Goal: Communication & Community: Connect with others

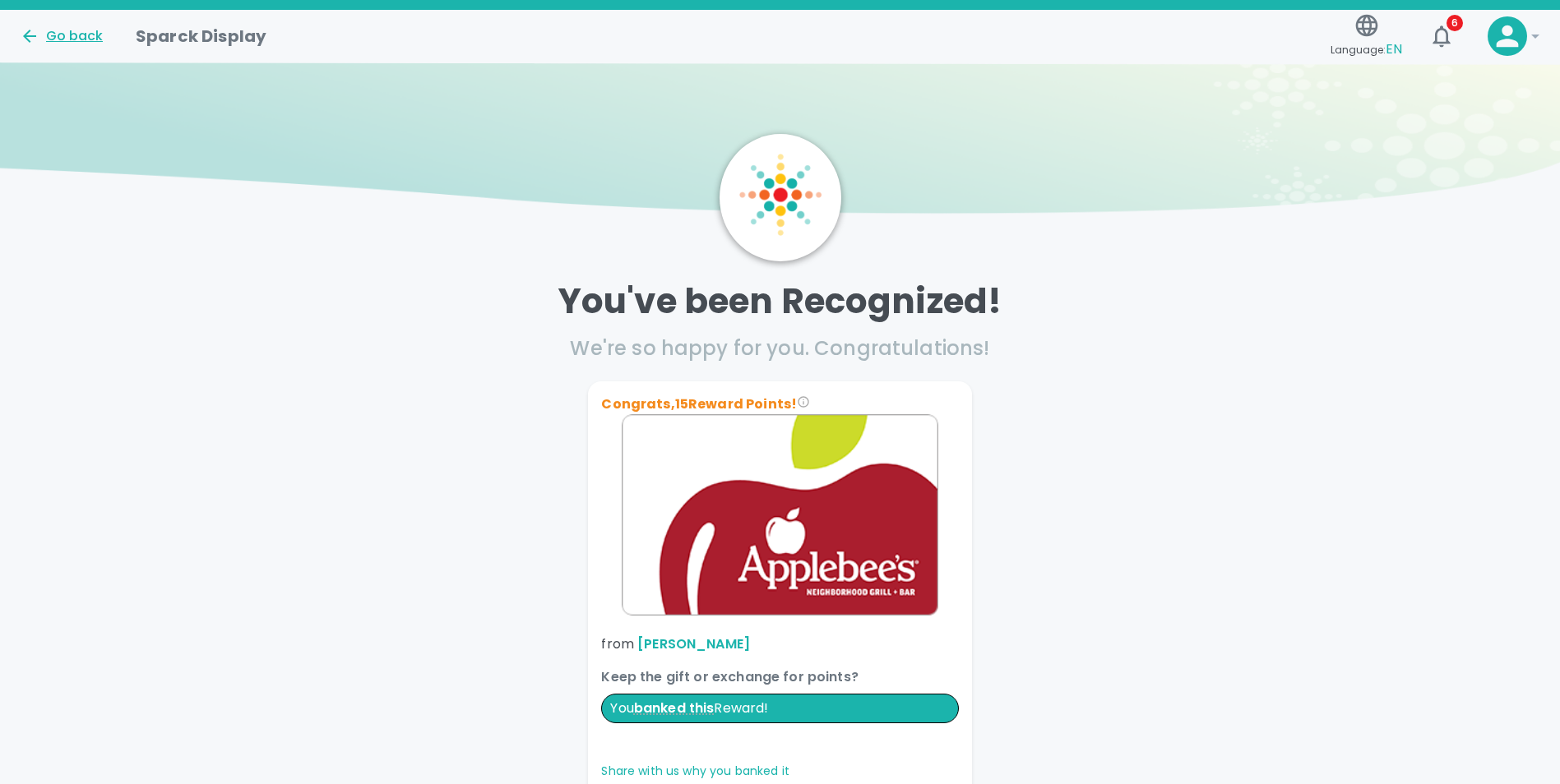
click at [79, 33] on div "Go back" at bounding box center [60, 35] width 83 height 20
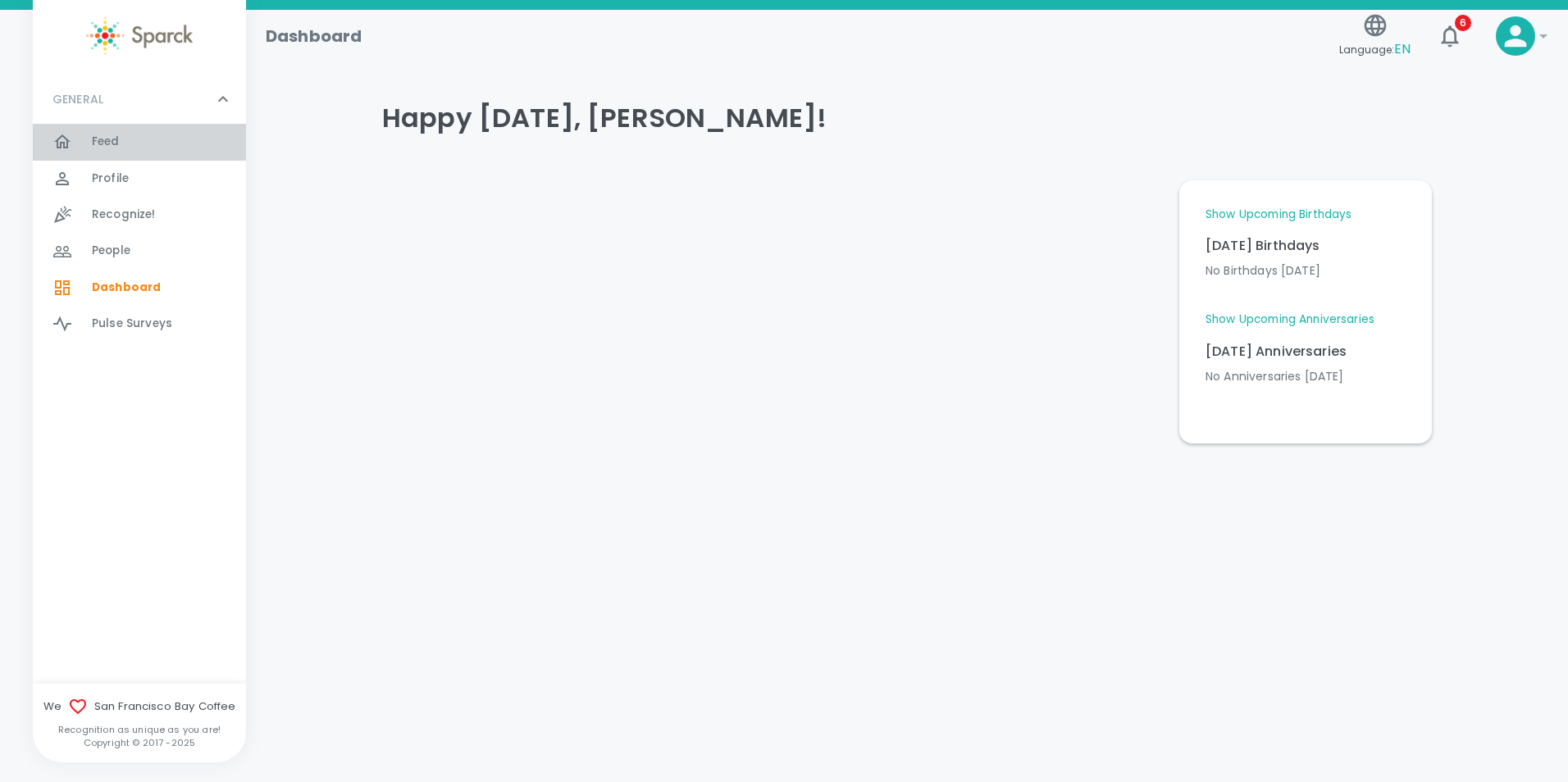
click at [96, 131] on span "Feed 0" at bounding box center [106, 142] width 28 height 23
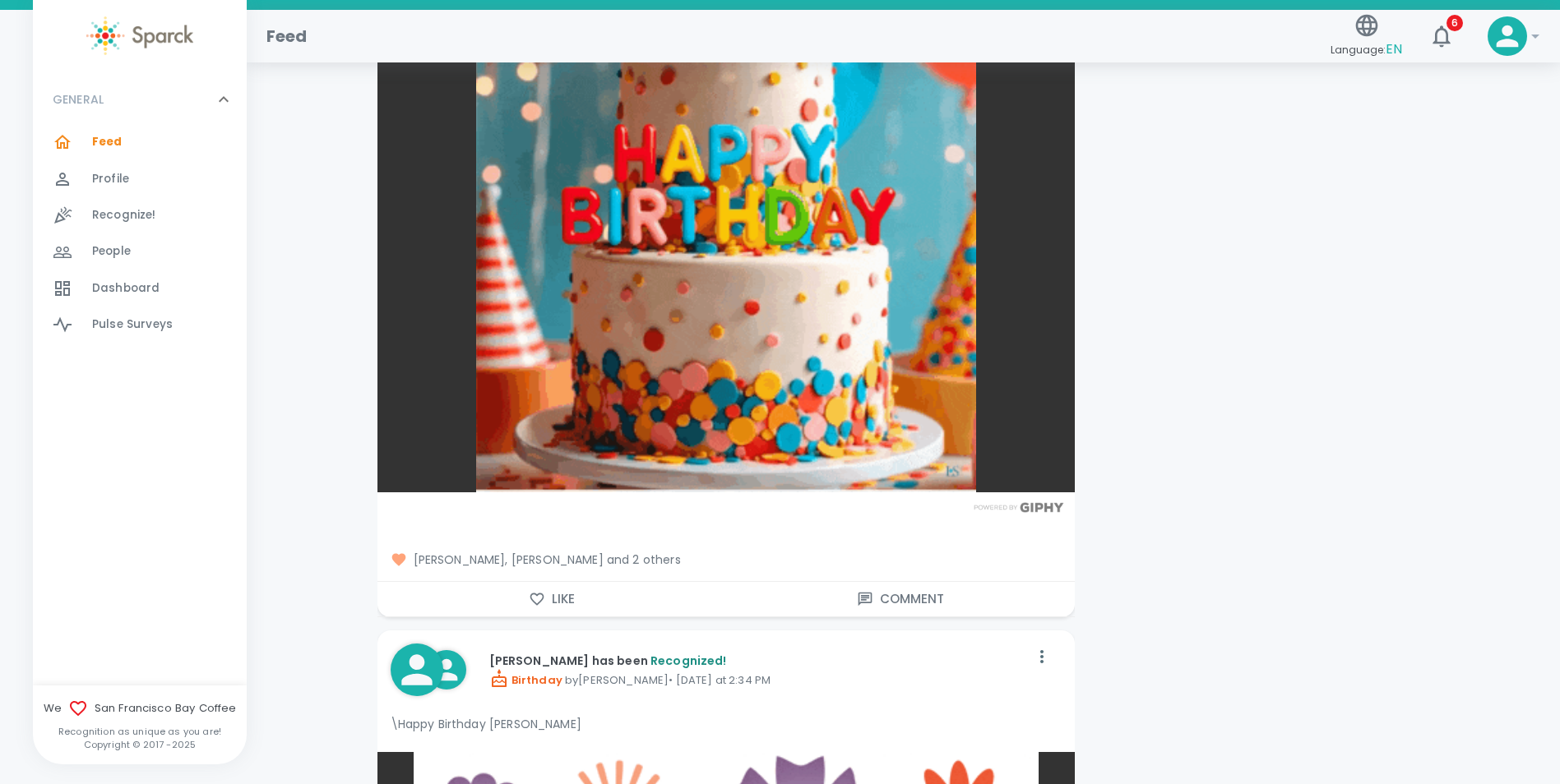
scroll to position [2385, 0]
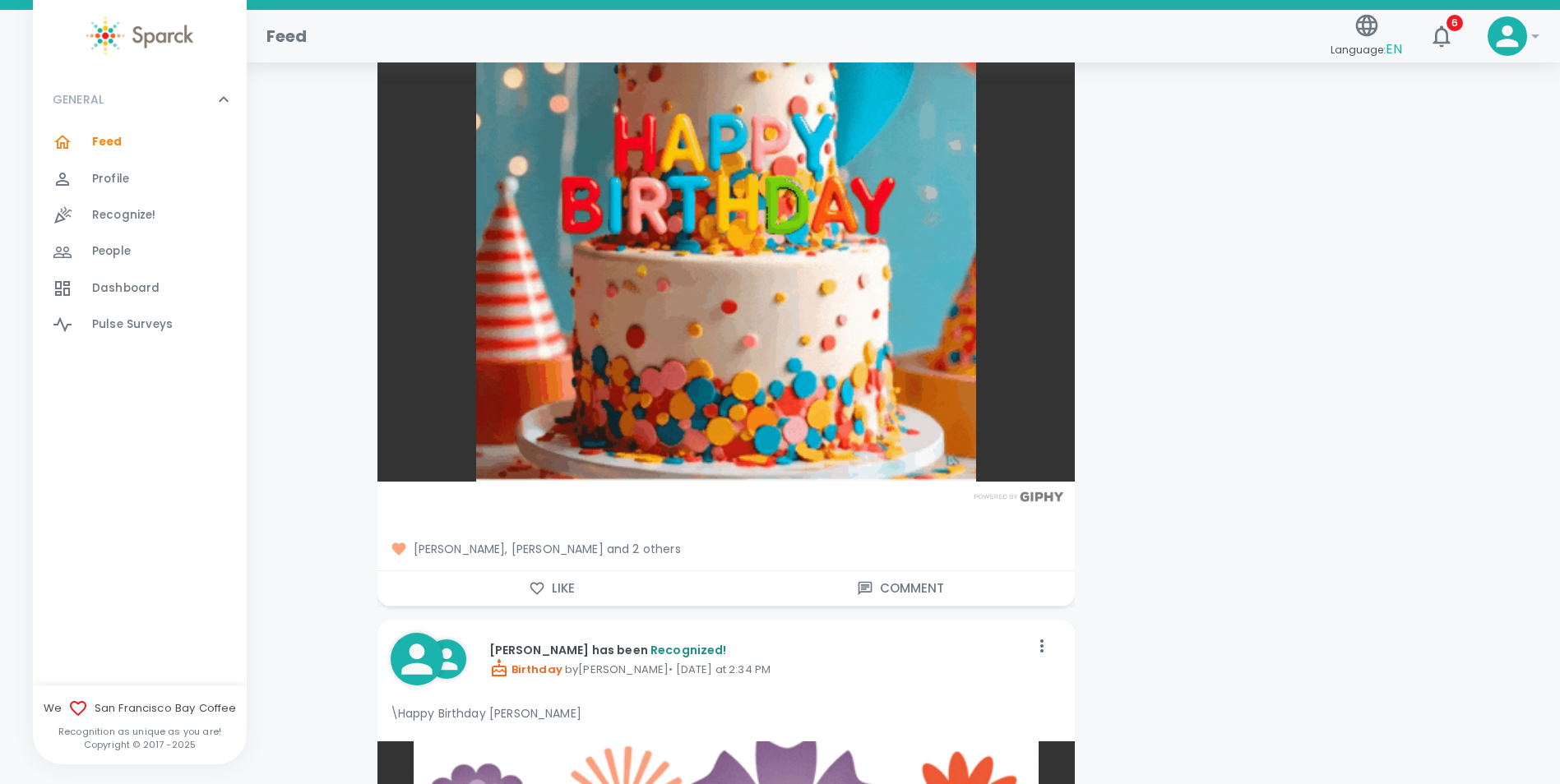
click at [673, 553] on span "[PERSON_NAME], [PERSON_NAME] and 2 others" at bounding box center [726, 550] width 671 height 17
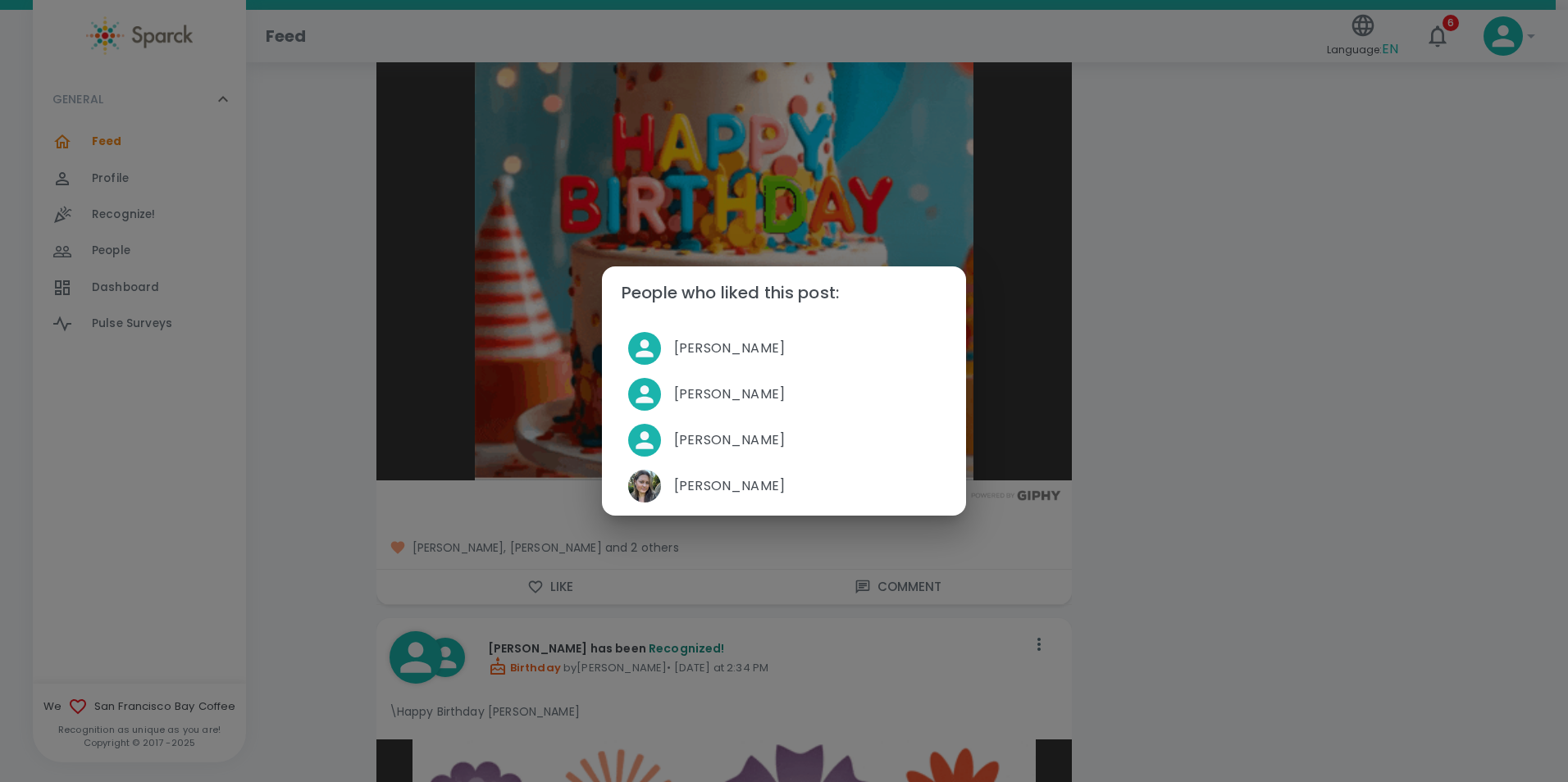
click at [1213, 478] on div "People who liked this post: [PERSON_NAME] [PERSON_NAME] [PERSON_NAME] [PERSON_N…" at bounding box center [784, 391] width 1568 height 782
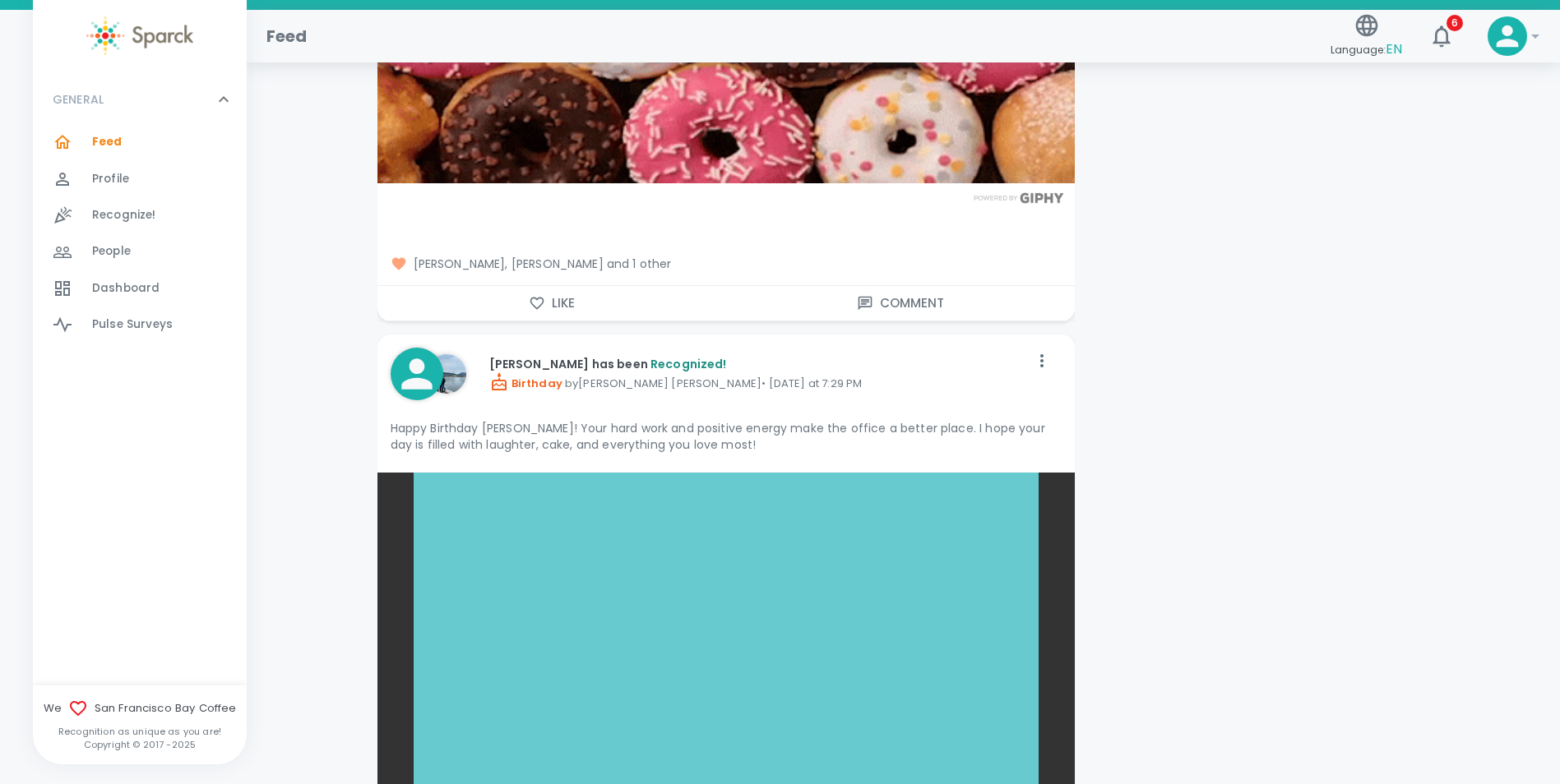
scroll to position [4275, 0]
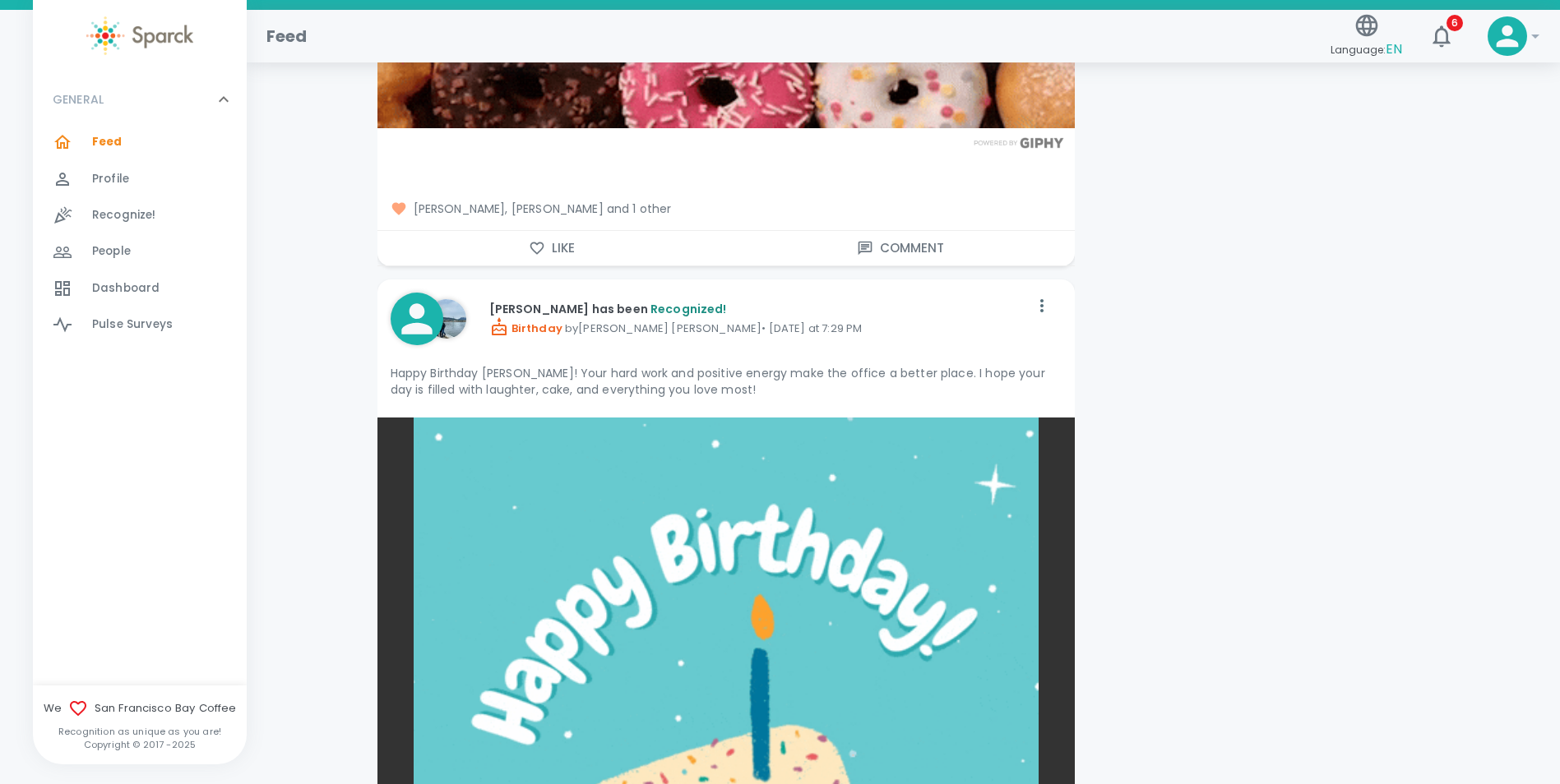
click at [615, 206] on span "[PERSON_NAME], [PERSON_NAME] and 1 other" at bounding box center [726, 209] width 671 height 17
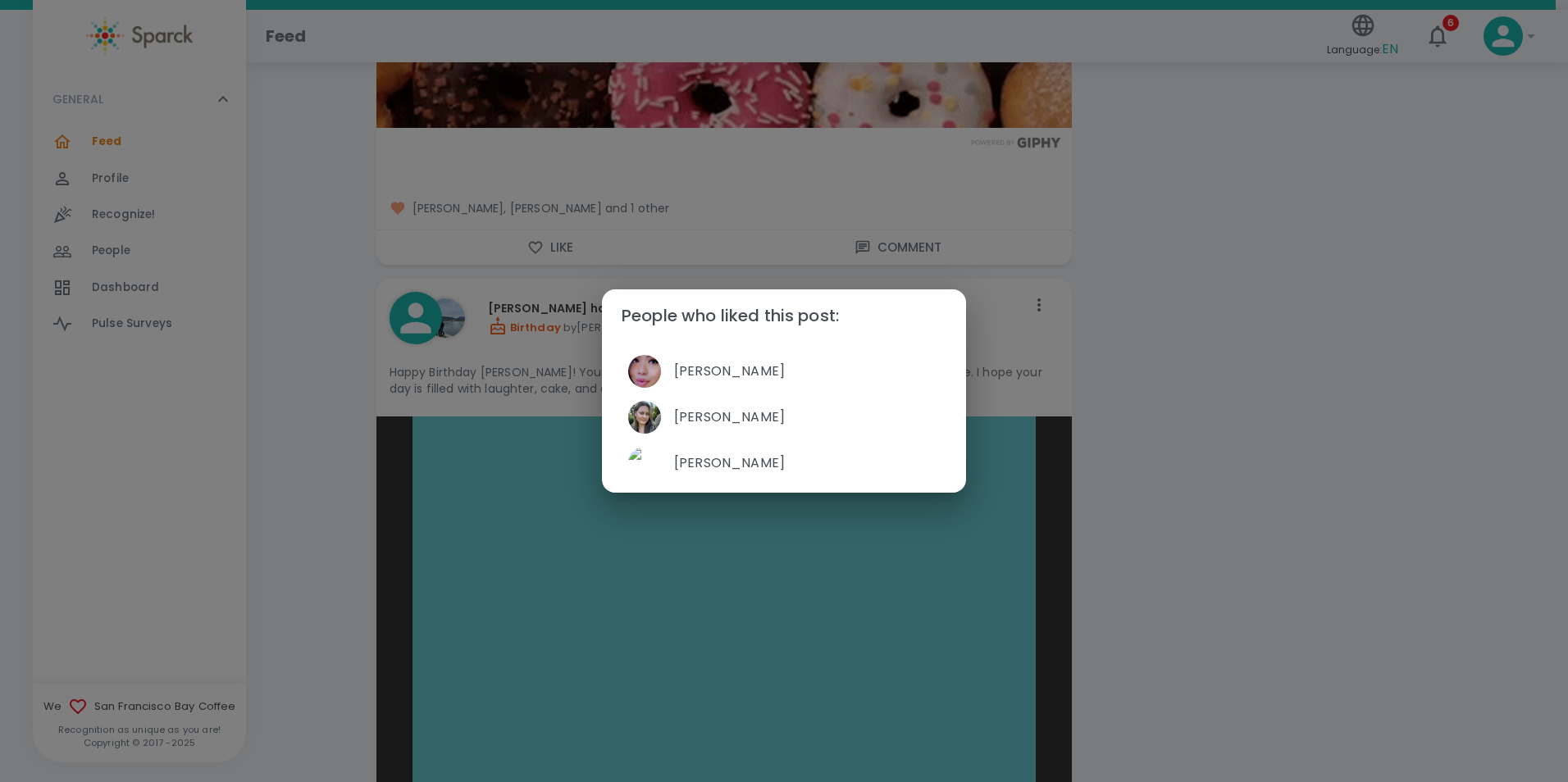
click at [1479, 460] on div "People who liked this post: [PERSON_NAME] [PERSON_NAME] [PERSON_NAME]" at bounding box center [784, 391] width 1568 height 782
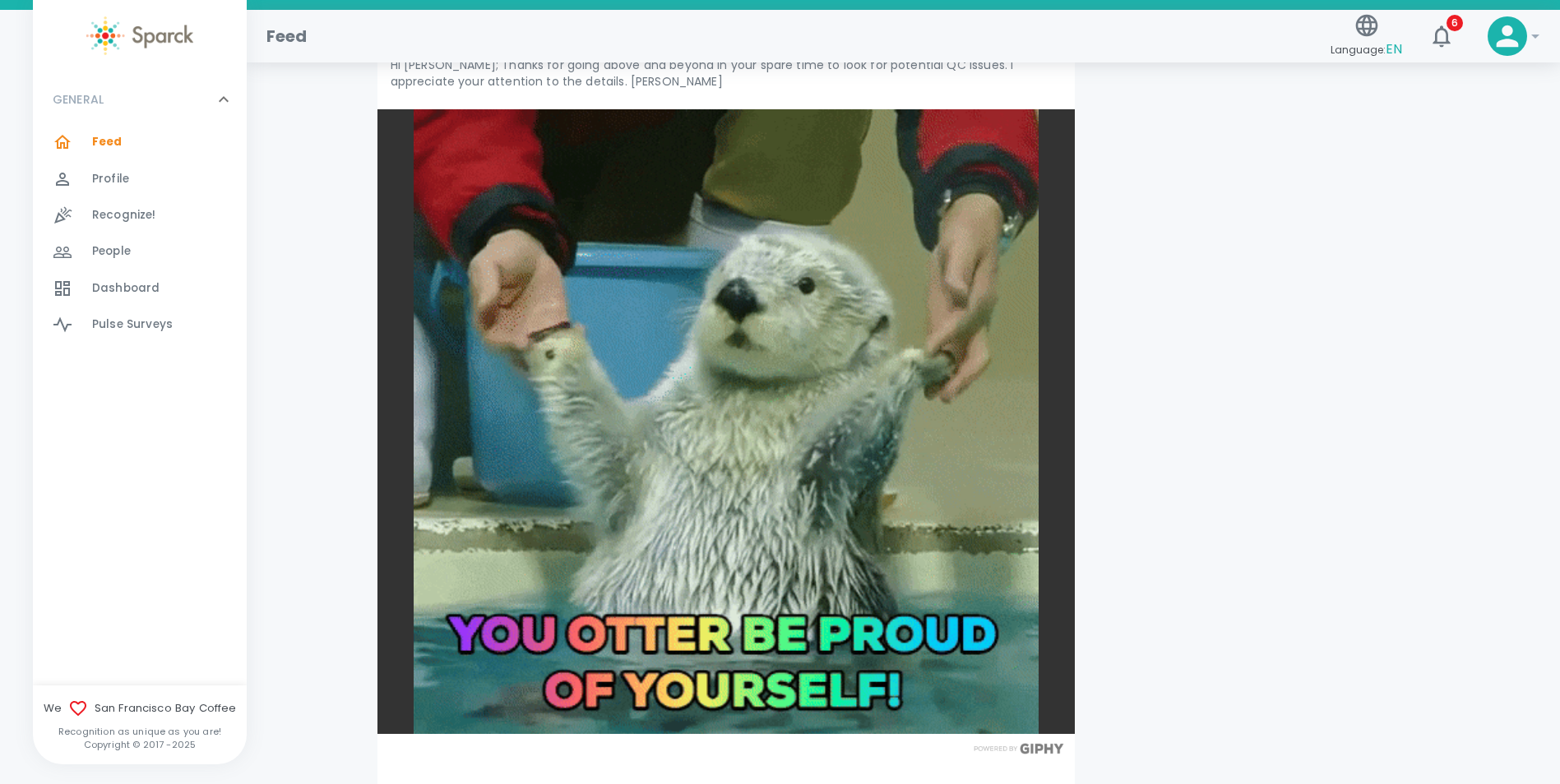
scroll to position [6496, 0]
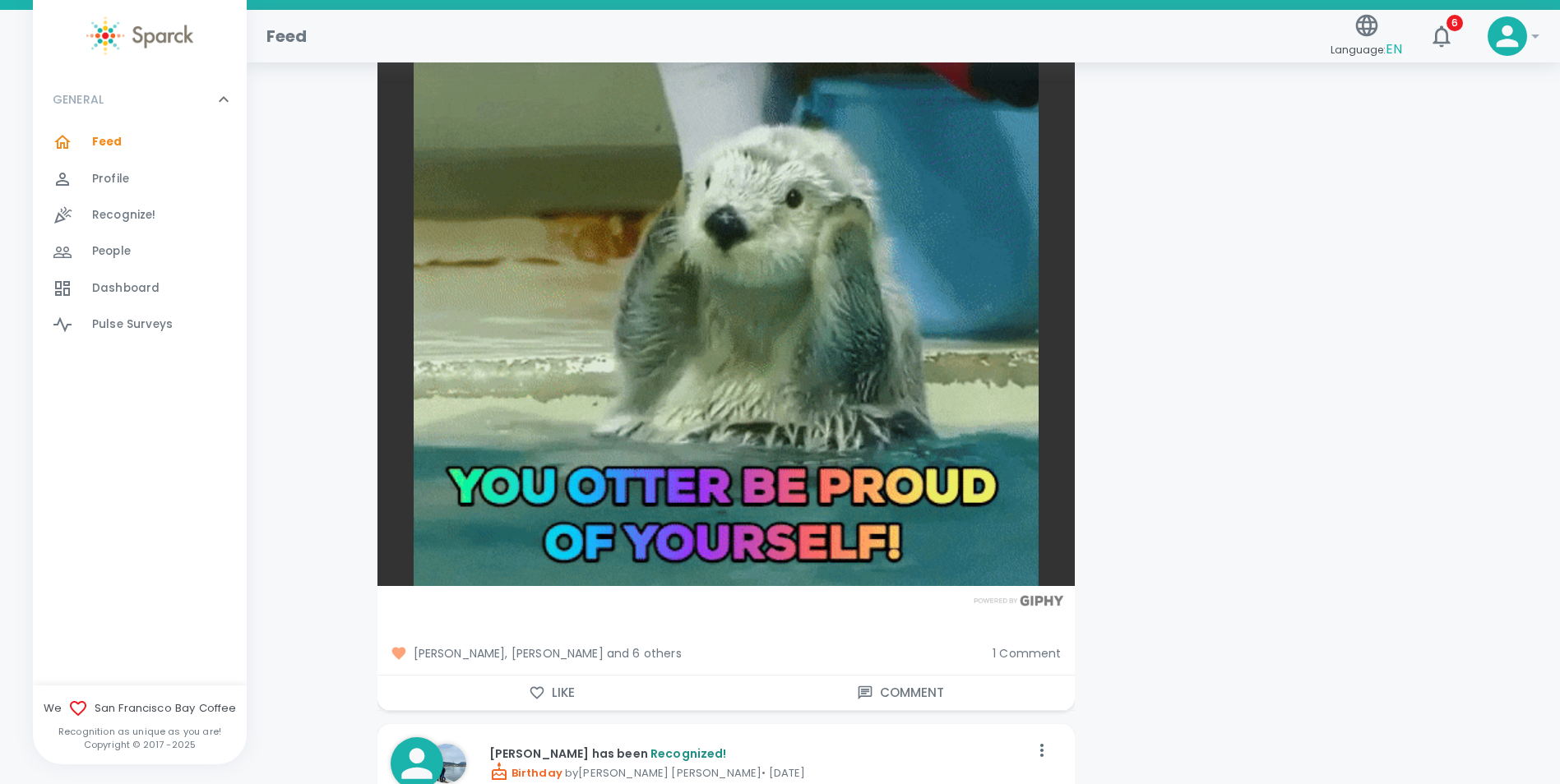
click at [628, 645] on span "[PERSON_NAME], [PERSON_NAME] and 6 others" at bounding box center [686, 654] width 590 height 17
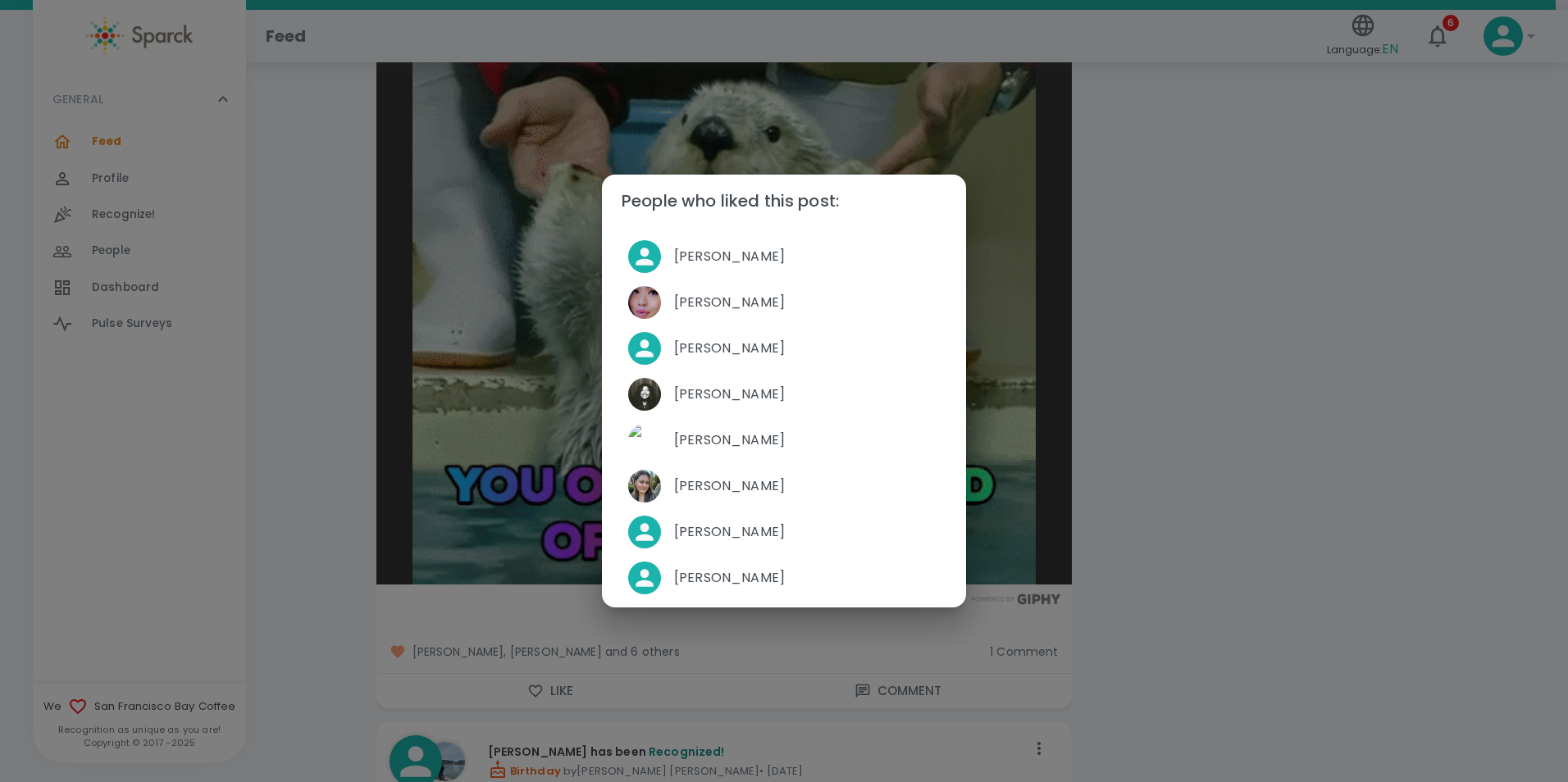
click at [1099, 587] on div "People who liked this post: [PERSON_NAME] [PERSON_NAME] [PERSON_NAME] [PERSON_N…" at bounding box center [784, 391] width 1568 height 782
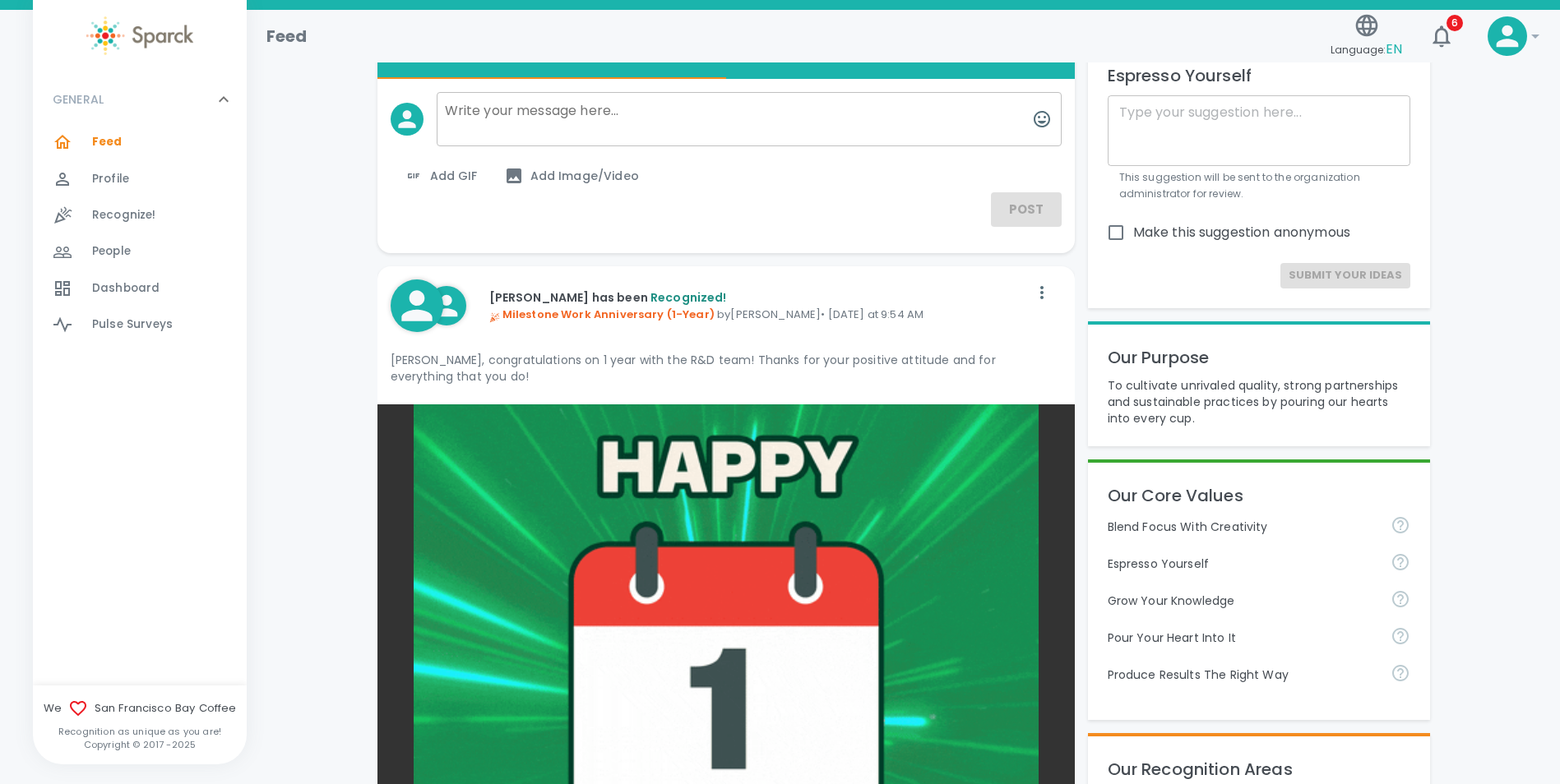
scroll to position [0, 0]
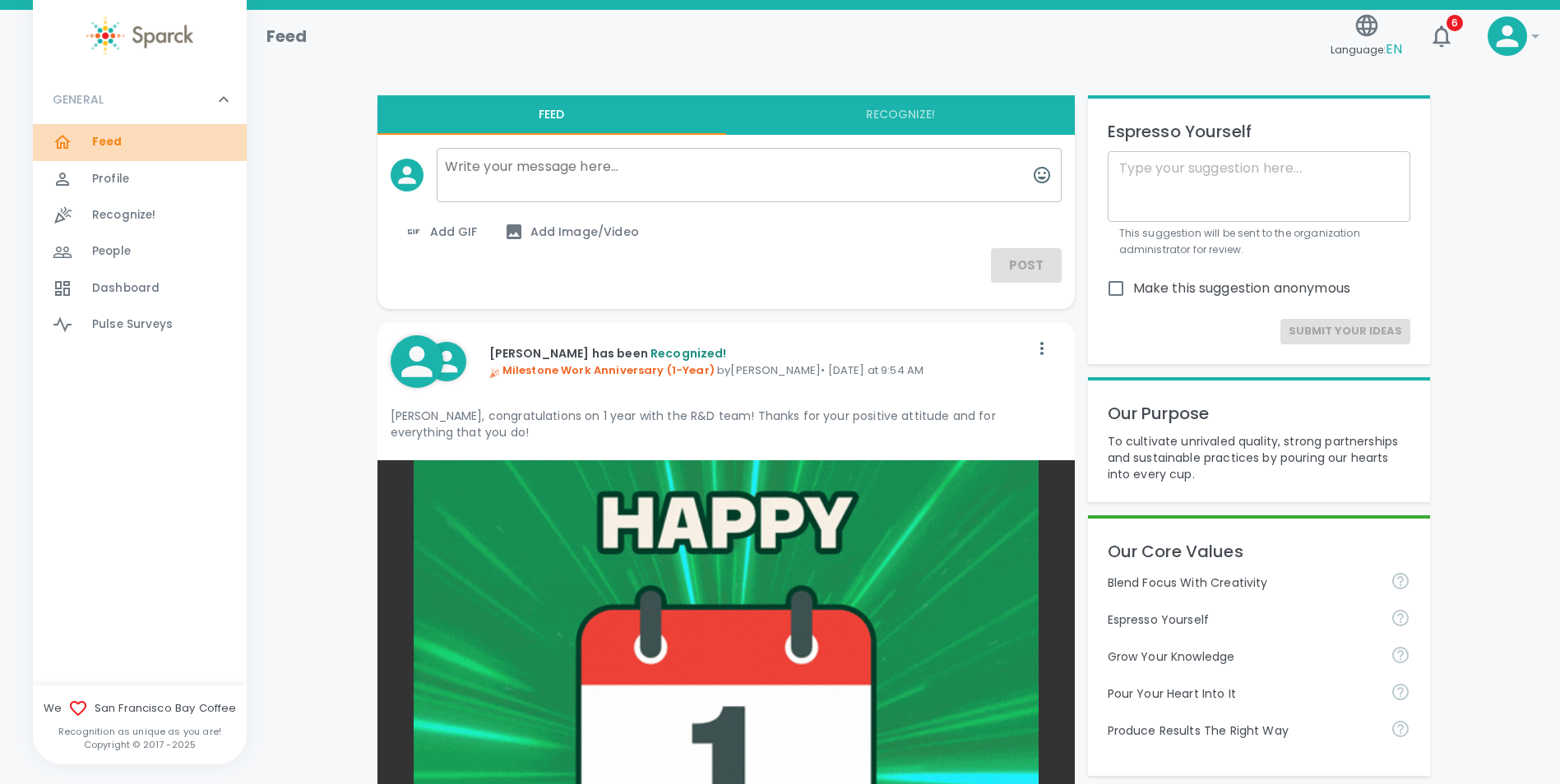
click at [116, 144] on span "Feed" at bounding box center [107, 142] width 31 height 17
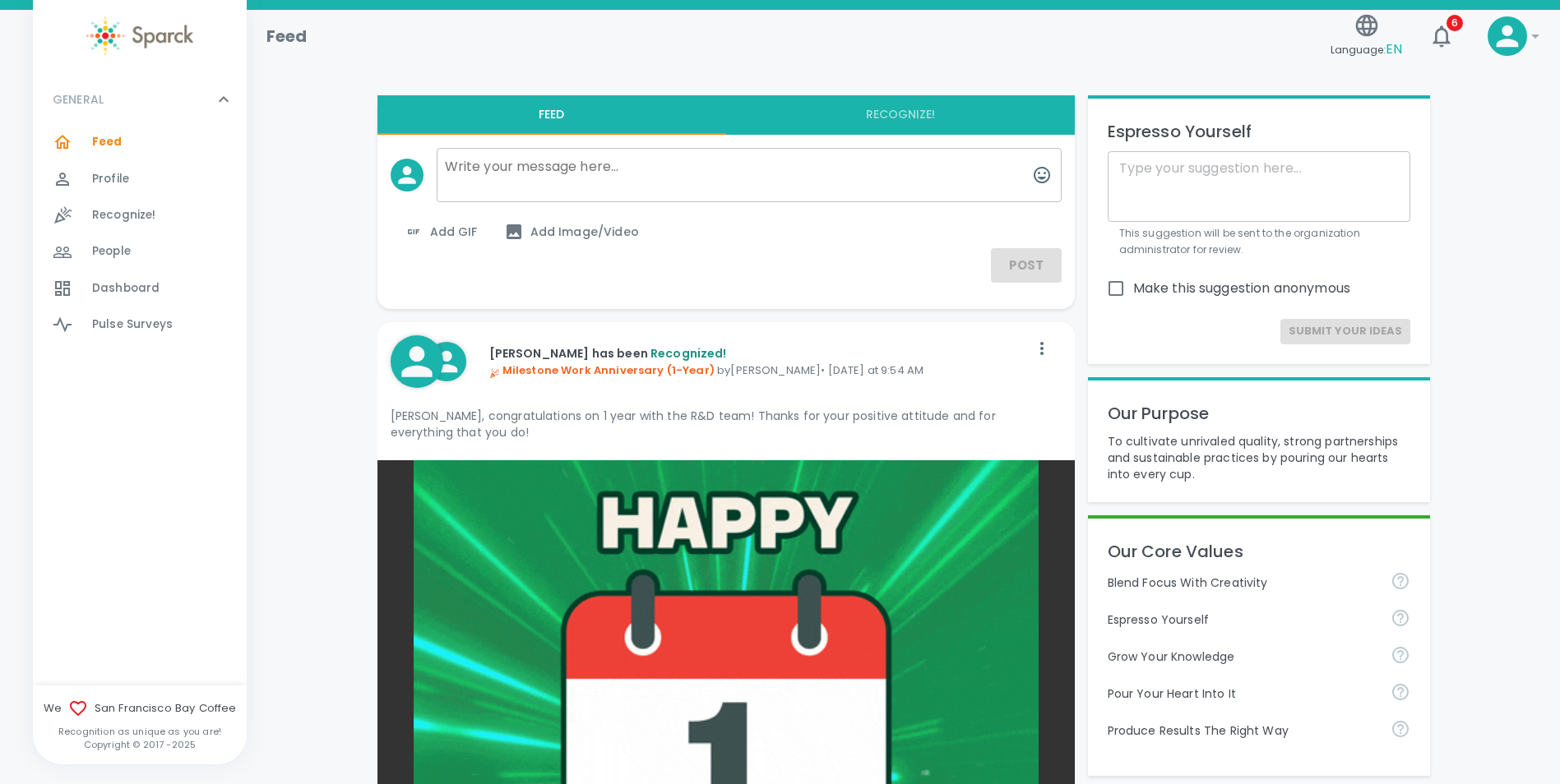
click at [93, 106] on p "GENERAL" at bounding box center [78, 100] width 51 height 17
click at [86, 96] on p "GENERAL" at bounding box center [78, 100] width 51 height 17
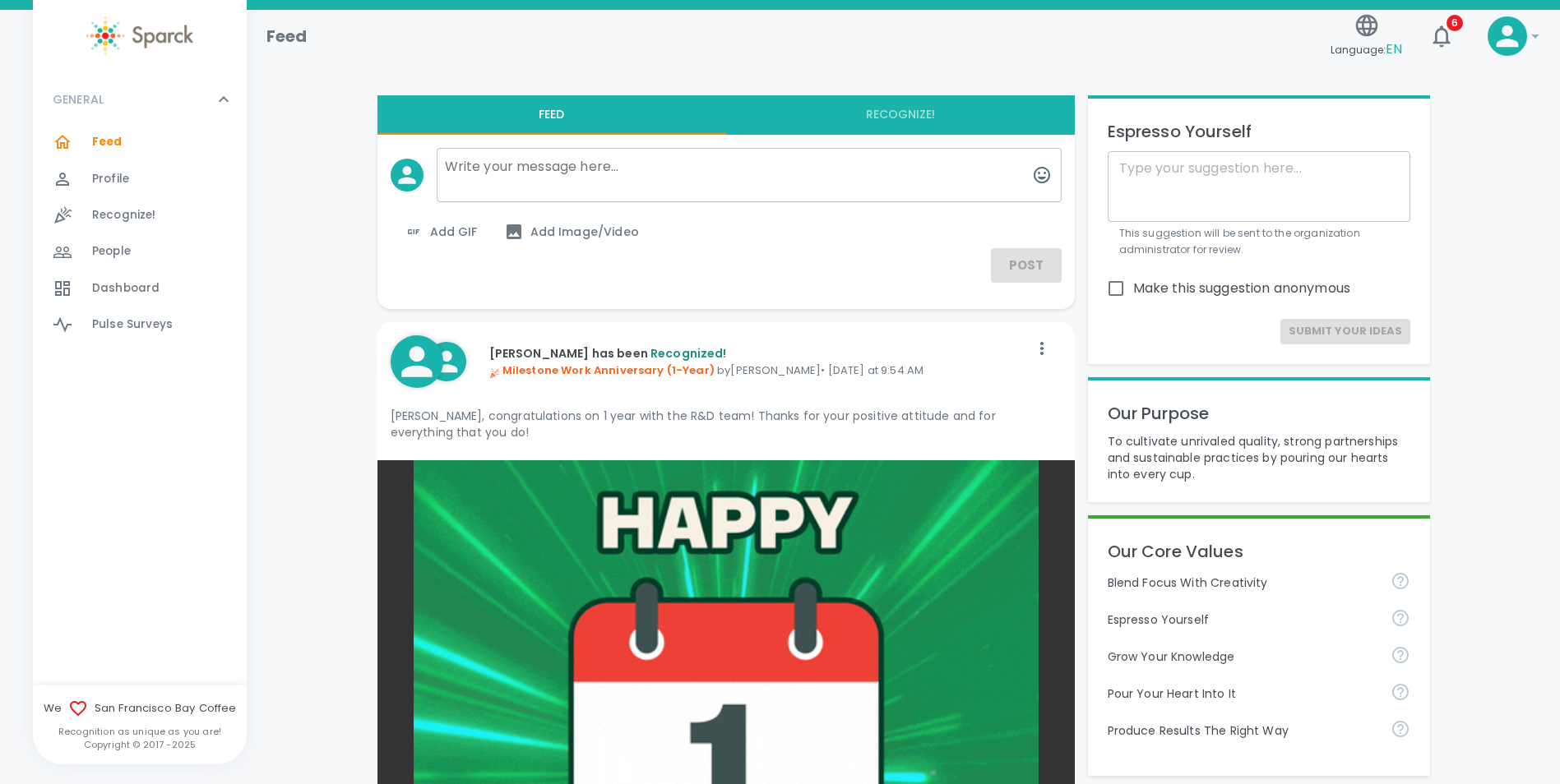
click at [138, 173] on div "Profile 0" at bounding box center [169, 179] width 154 height 23
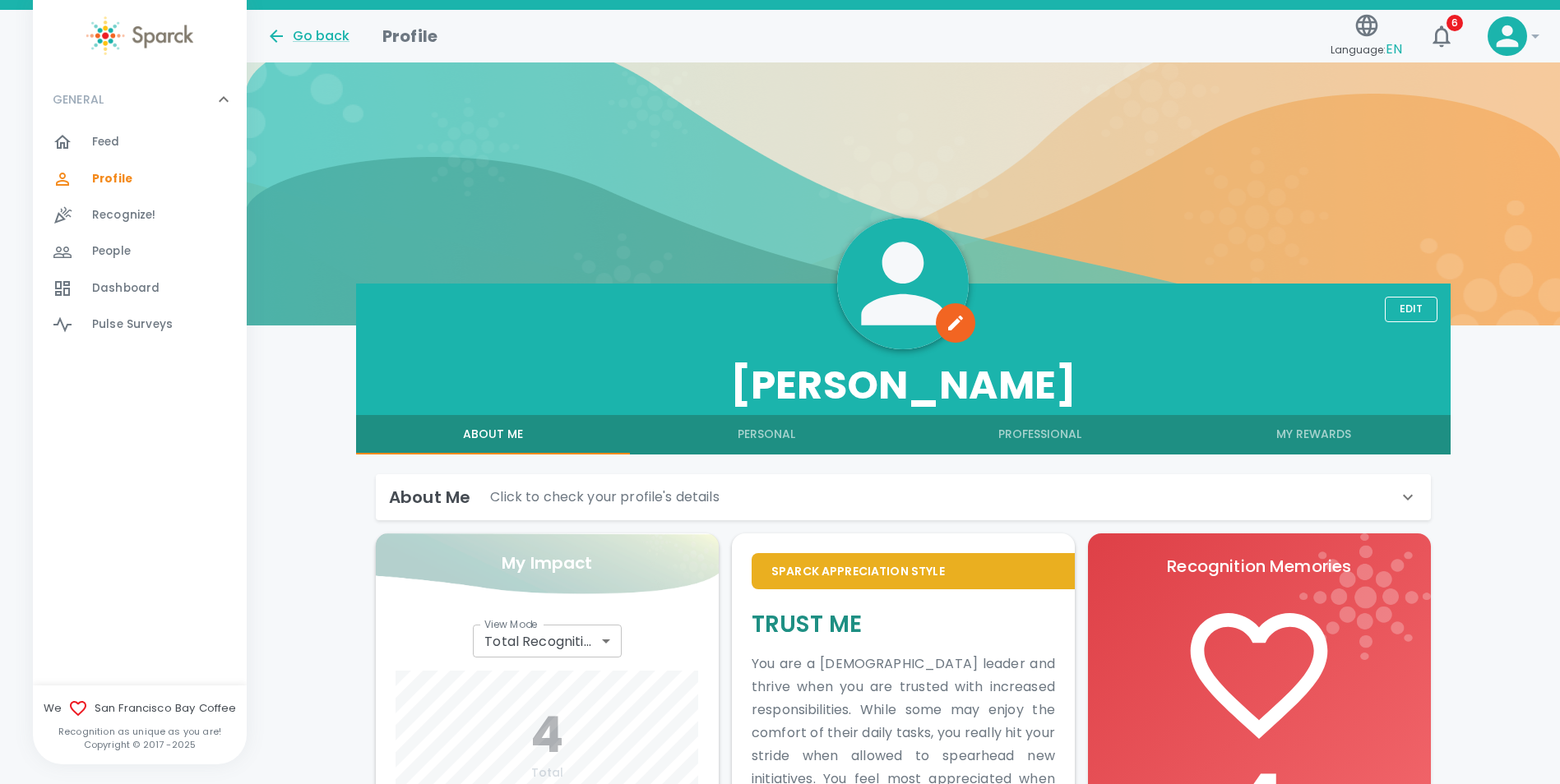
click at [1502, 47] on icon at bounding box center [1508, 36] width 22 height 22
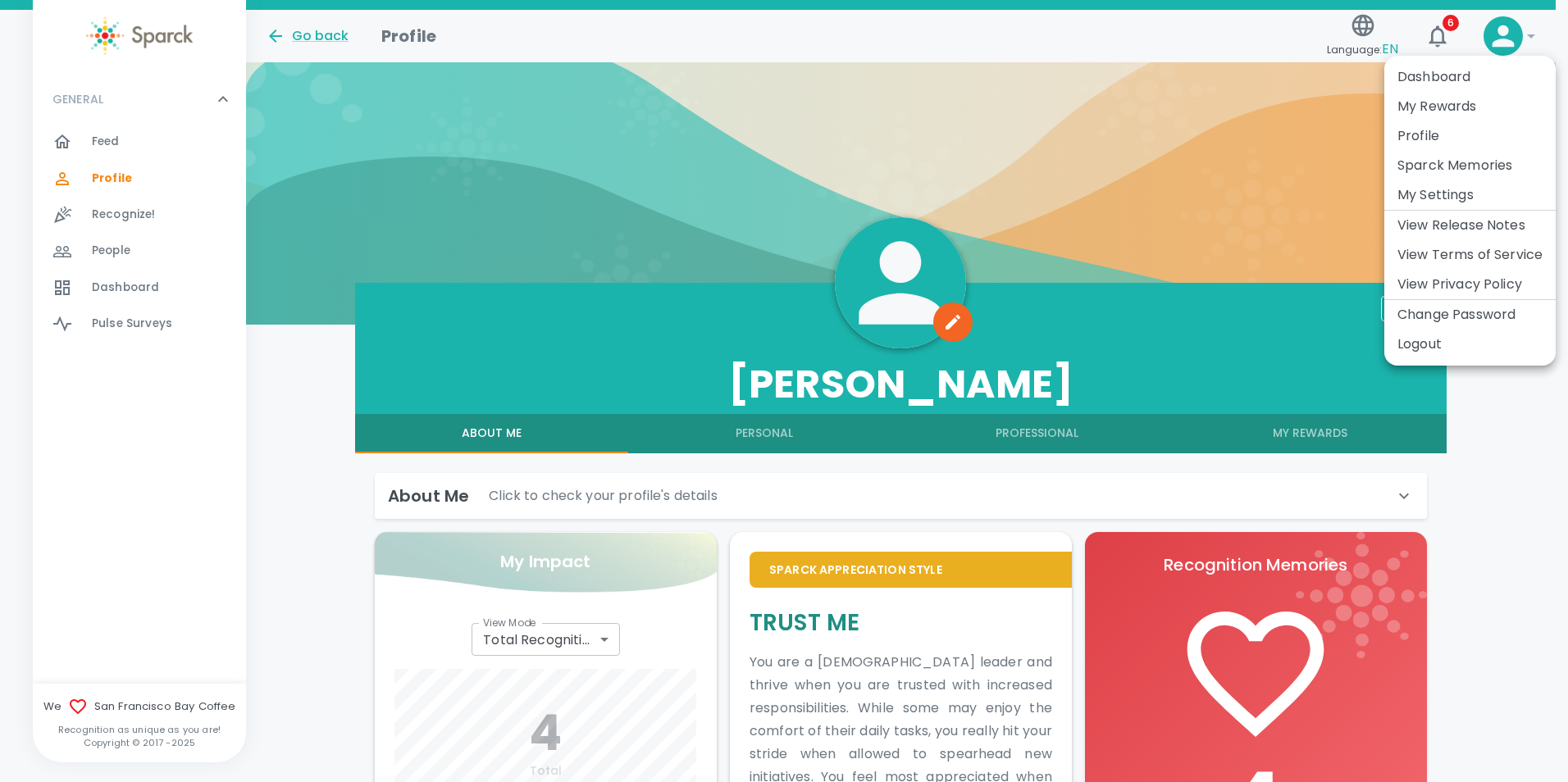
click at [1479, 75] on li "Dashboard" at bounding box center [1470, 77] width 172 height 30
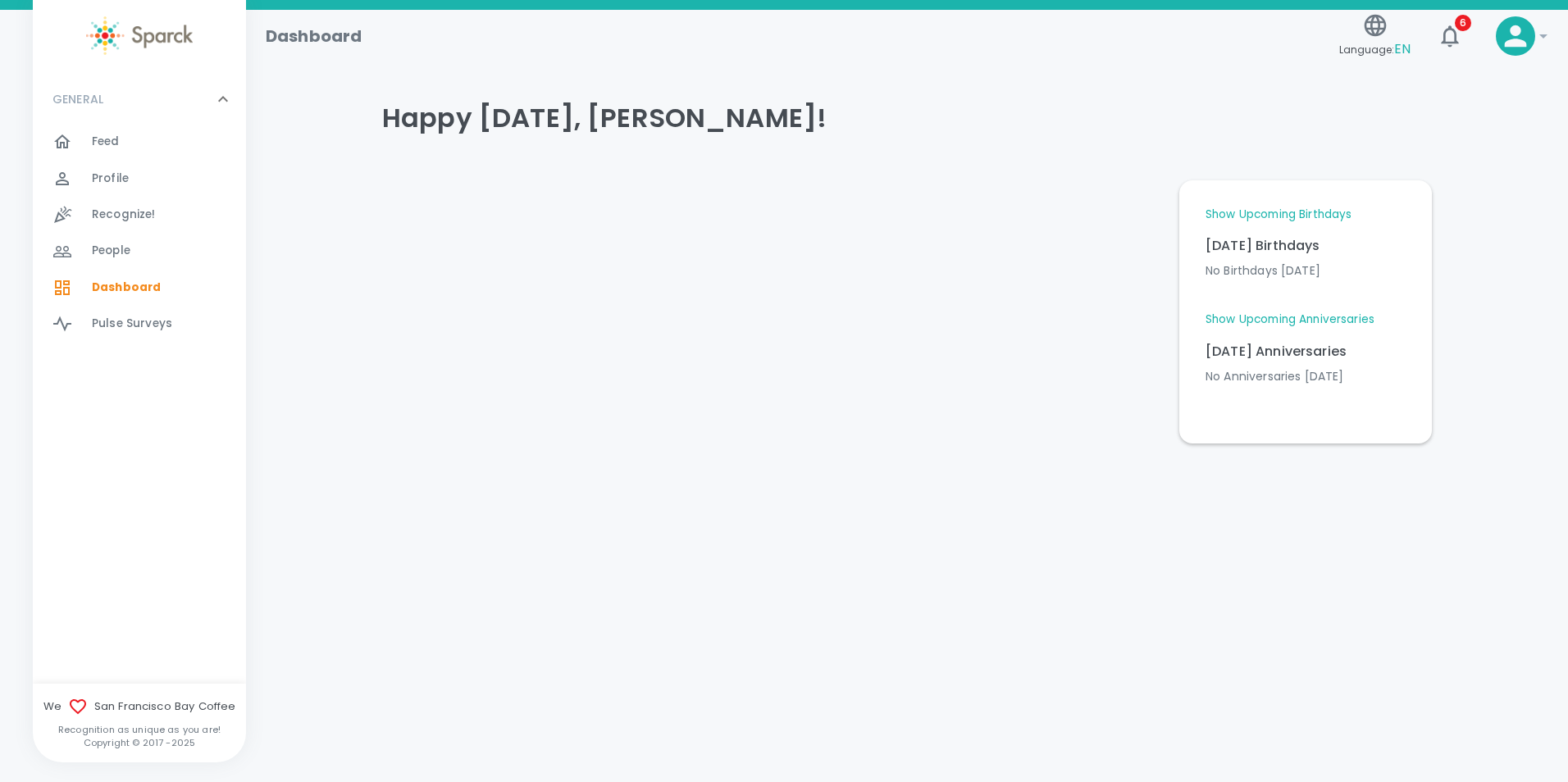
click at [1340, 219] on link "Show Upcoming Birthdays" at bounding box center [1279, 215] width 146 height 17
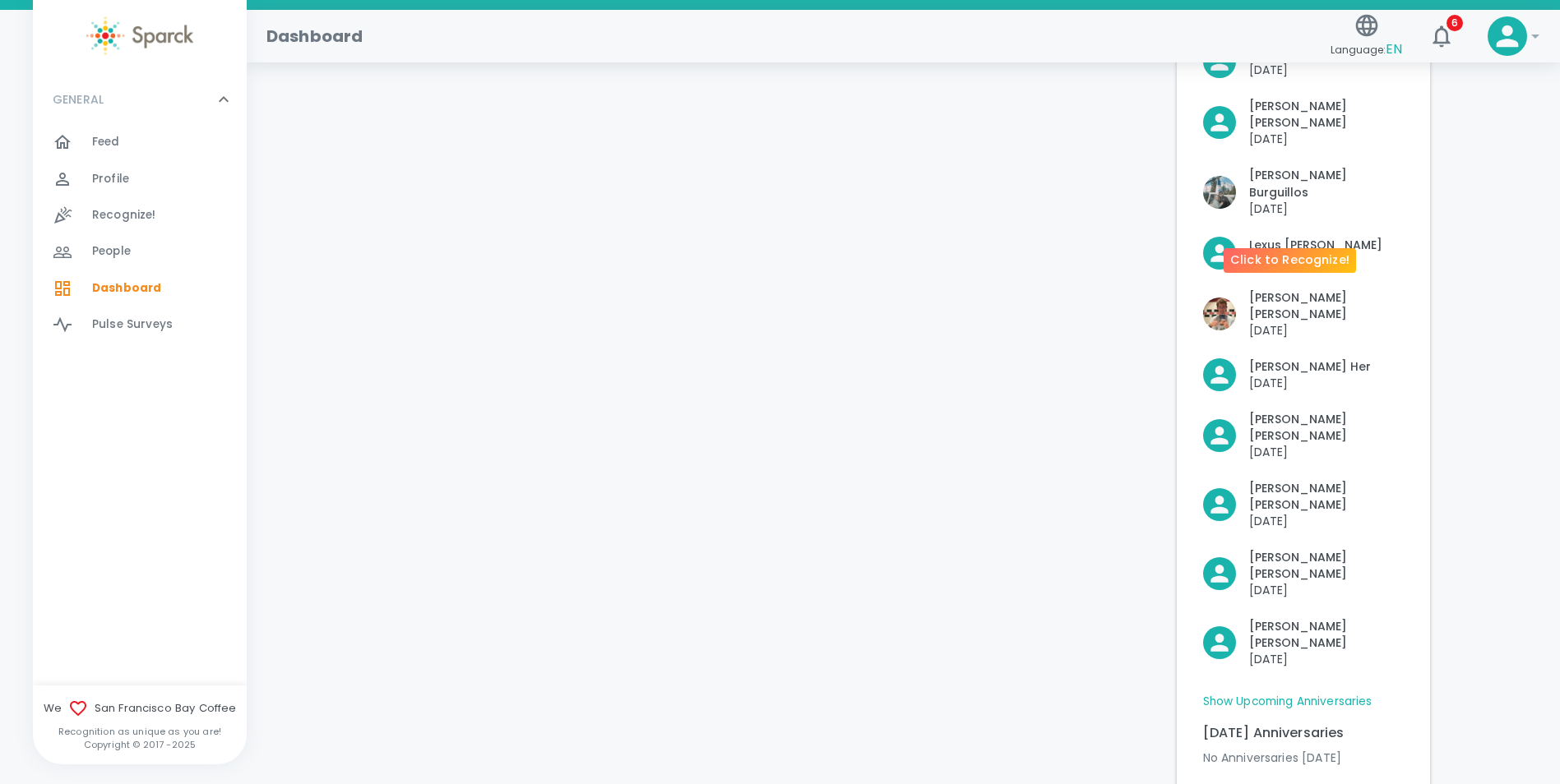
scroll to position [292, 0]
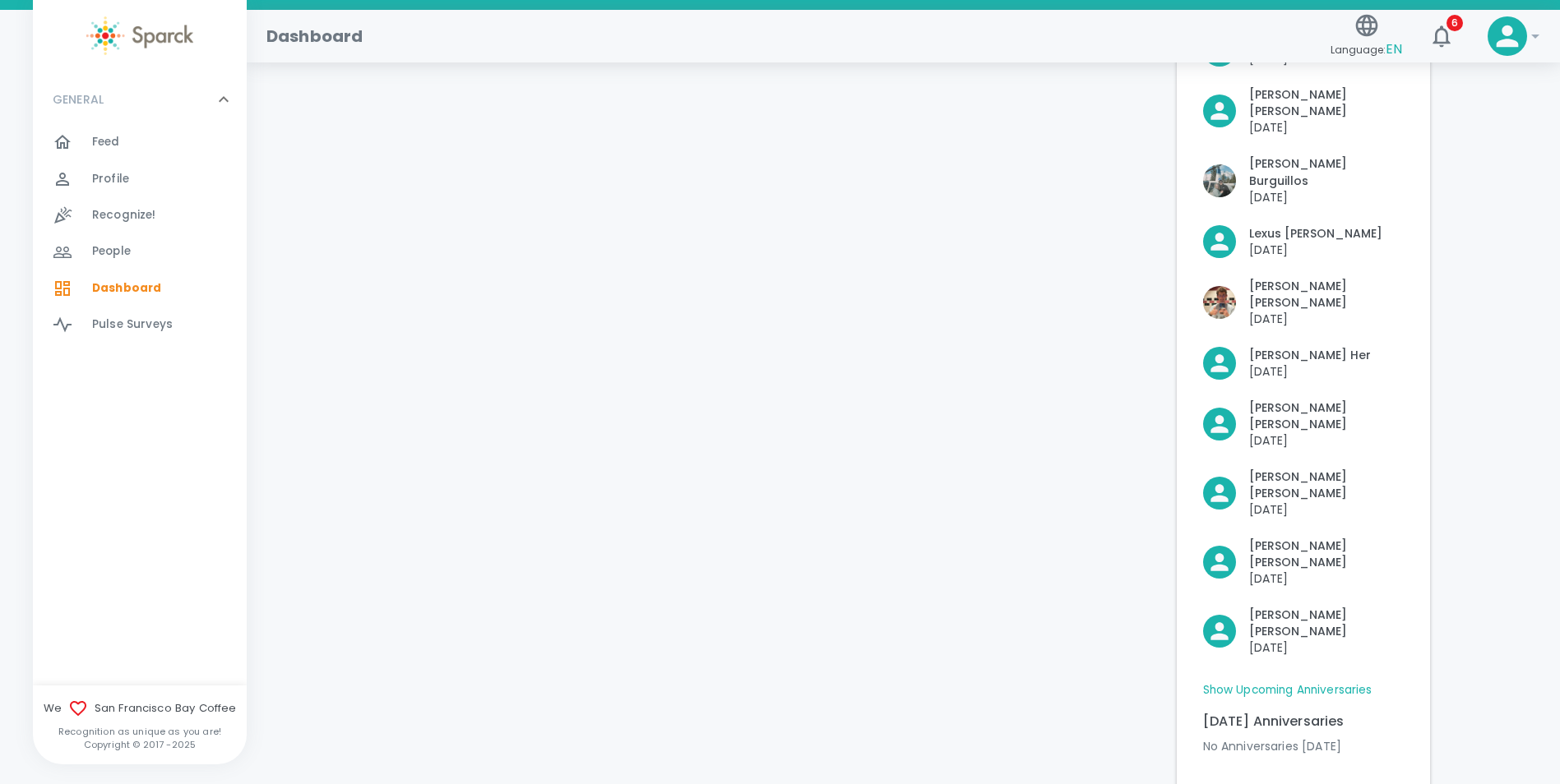
click at [1352, 683] on link "Show Upcoming Anniversaries" at bounding box center [1287, 691] width 169 height 17
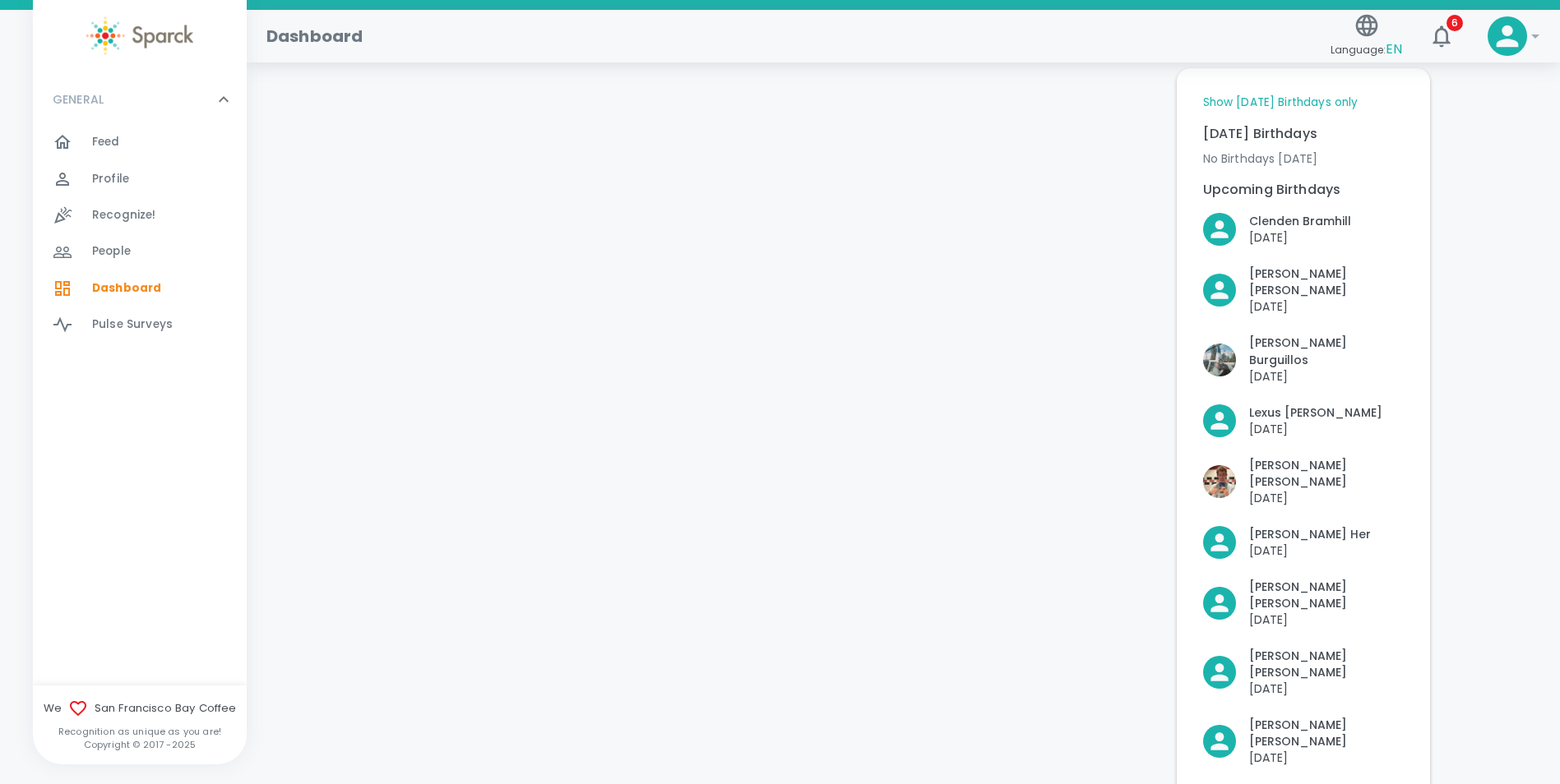
scroll to position [33, 0]
